Goal: Information Seeking & Learning: Find specific fact

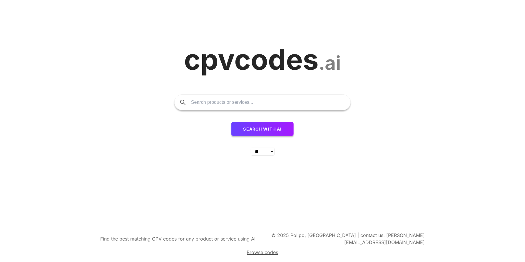
click at [196, 104] on input "text" at bounding box center [267, 102] width 153 height 15
type input "cereal"
click at [231, 122] on button "Search with AI" at bounding box center [262, 129] width 63 height 14
